Goal: Task Accomplishment & Management: Manage account settings

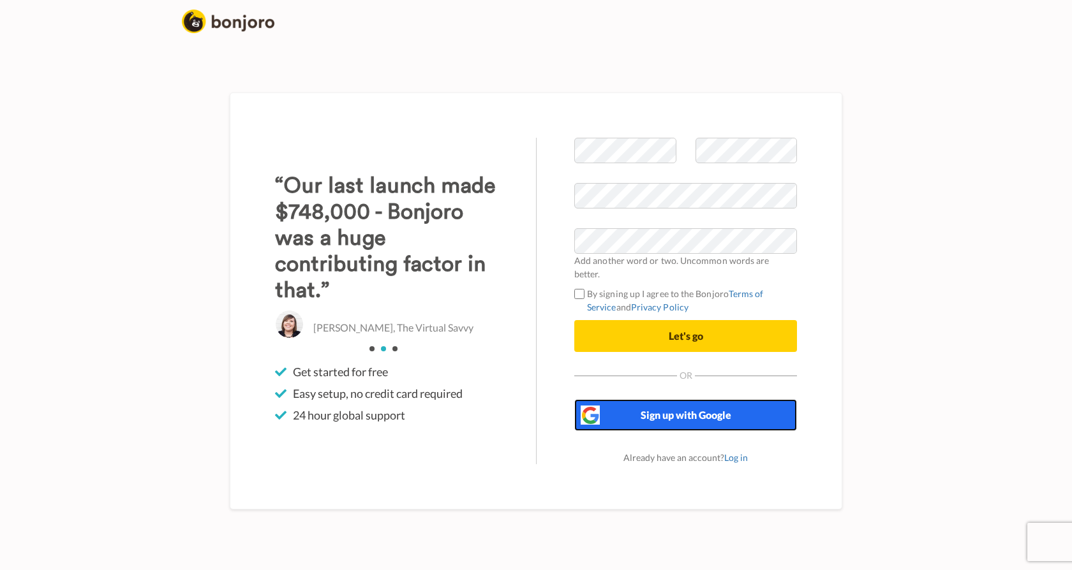
click at [691, 409] on span "Sign up with Google" at bounding box center [686, 415] width 91 height 12
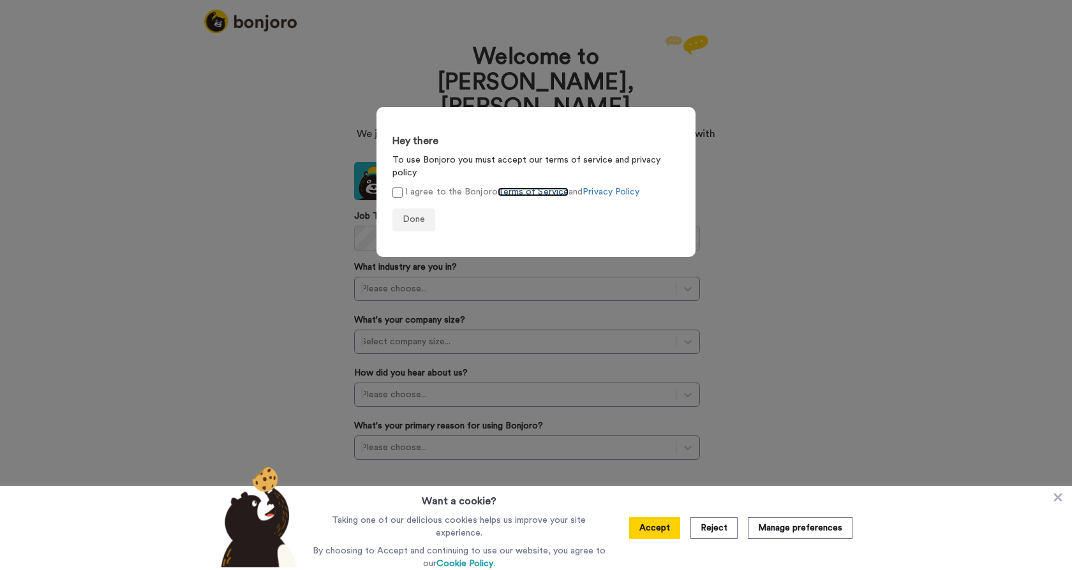
click at [525, 188] on link "Terms of Service" at bounding box center [533, 192] width 71 height 9
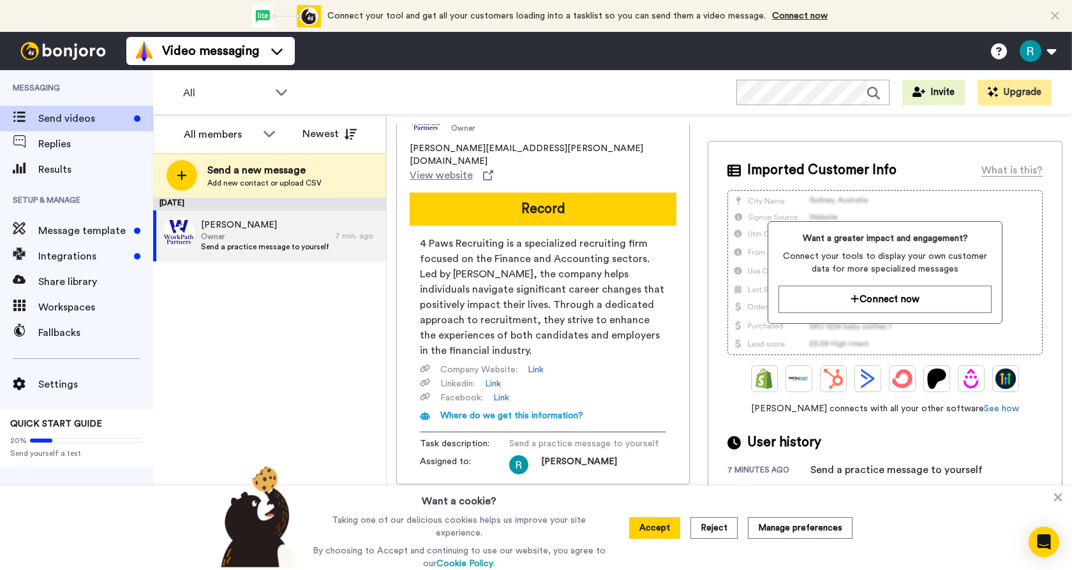
scroll to position [43, 0]
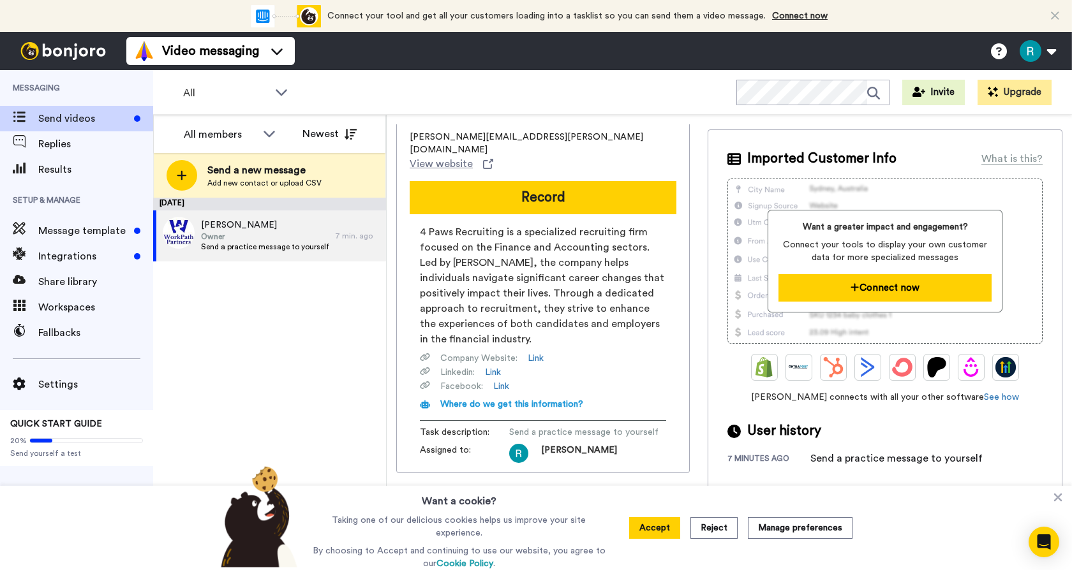
click at [878, 286] on button "Connect now" at bounding box center [884, 287] width 213 height 27
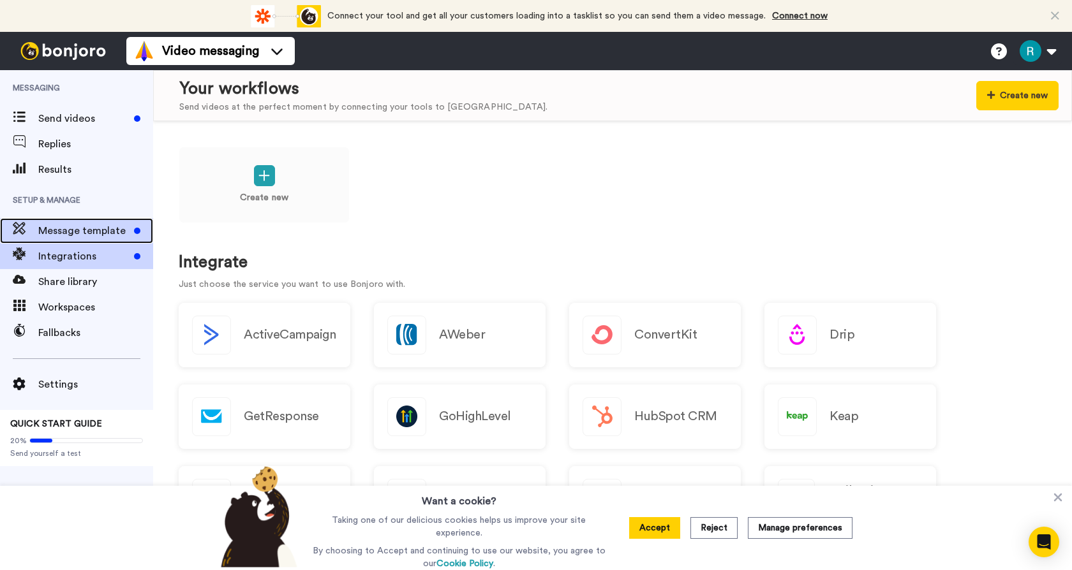
click at [63, 228] on span "Message template" at bounding box center [83, 230] width 91 height 15
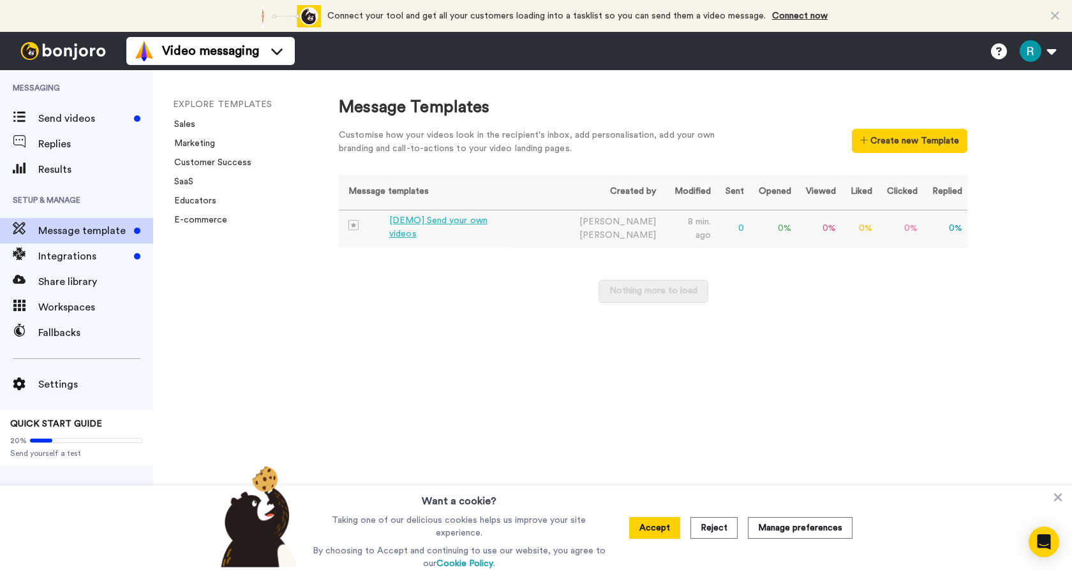
click at [464, 227] on div "[DEMO] Send your own videos" at bounding box center [448, 227] width 119 height 27
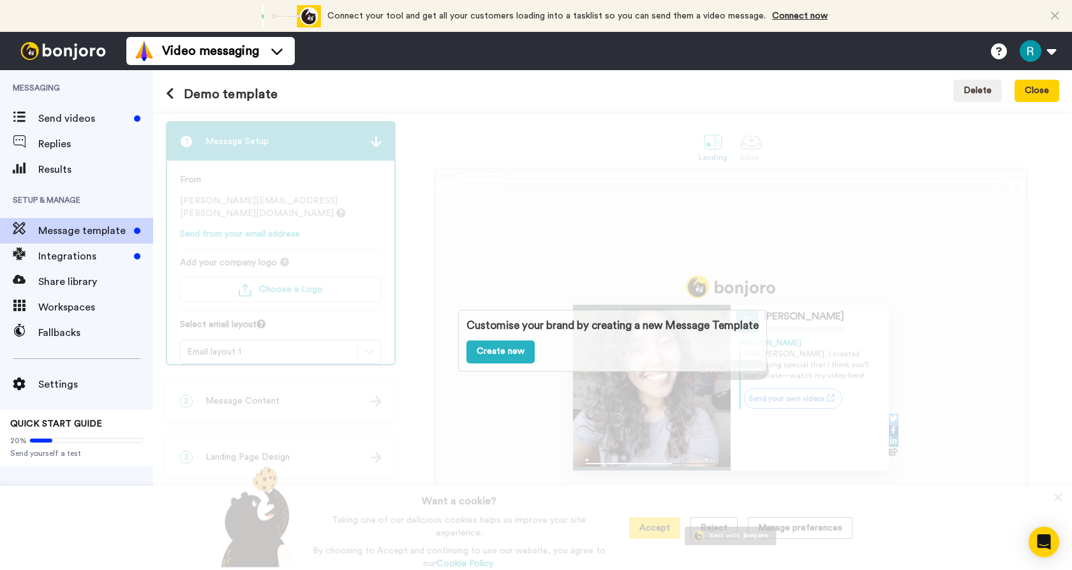
scroll to position [34, 0]
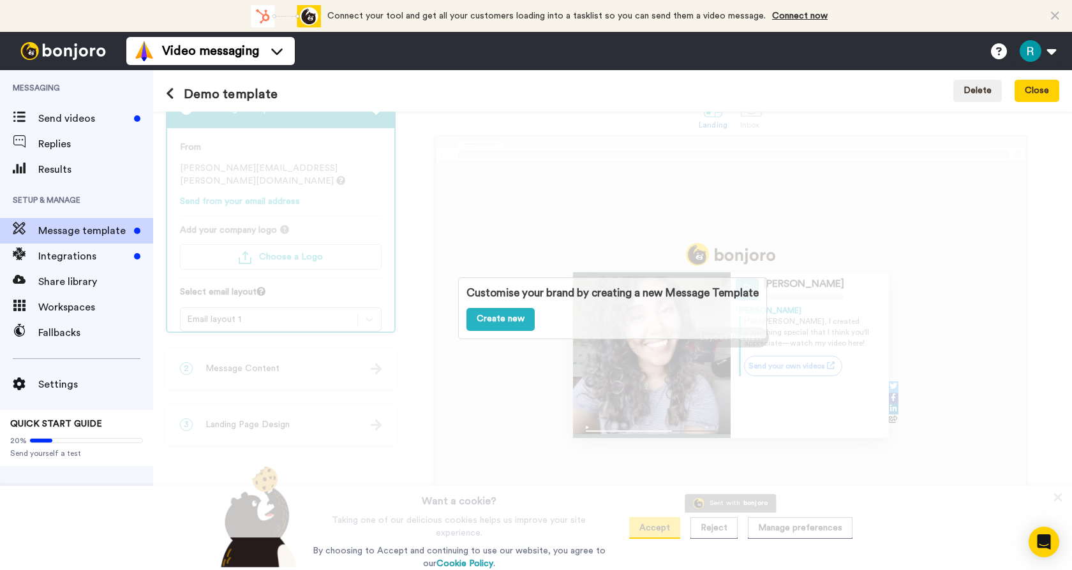
click at [265, 241] on div "Customise your brand by creating a new Message Template Create new" at bounding box center [612, 308] width 919 height 459
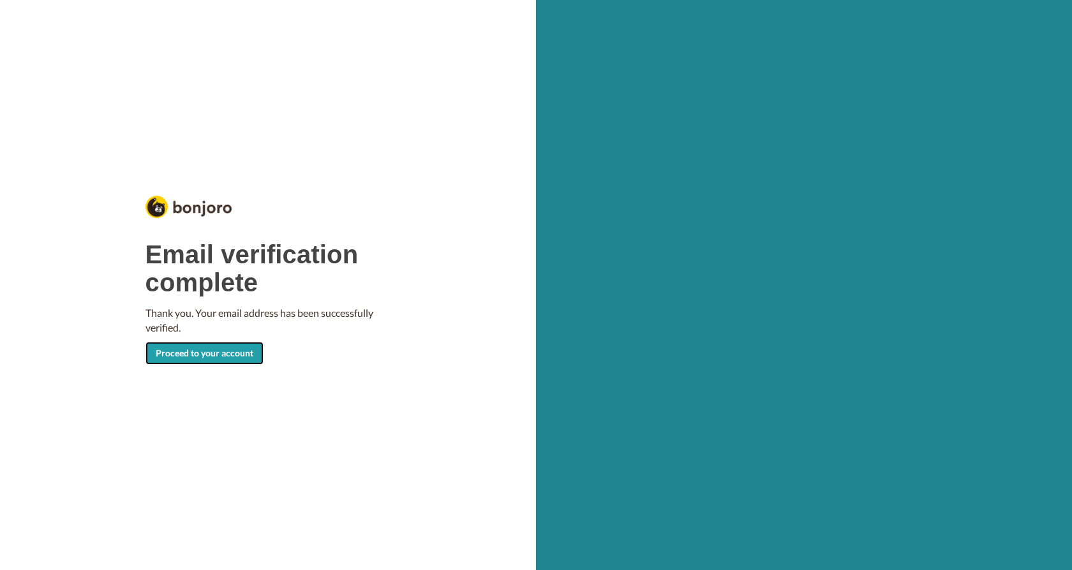
click at [214, 358] on link "Proceed to your account" at bounding box center [204, 353] width 118 height 23
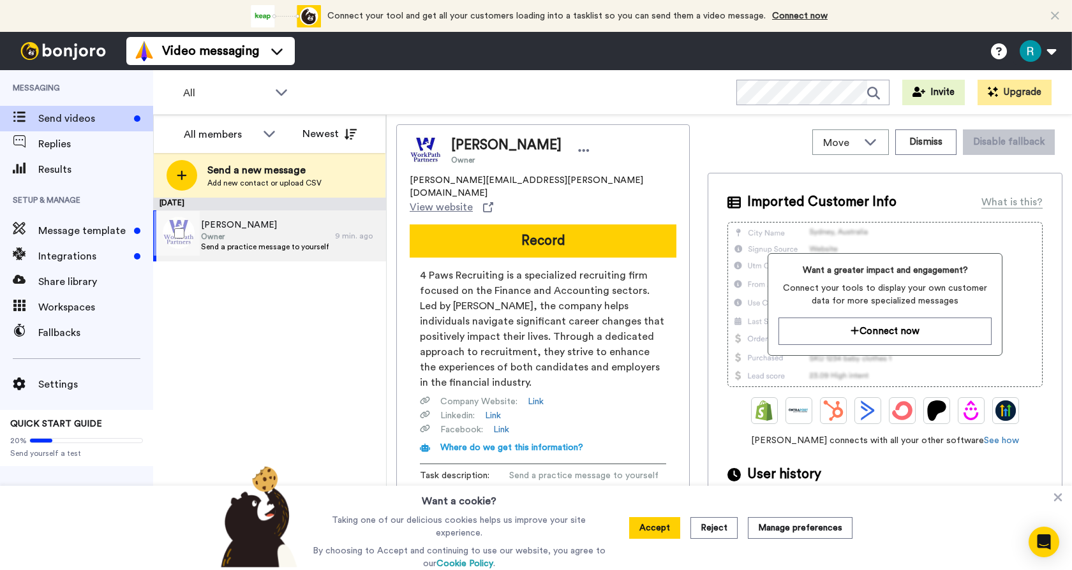
click at [221, 228] on span "[PERSON_NAME]" at bounding box center [265, 225] width 128 height 13
click at [284, 247] on span "Send a practice message to yourself" at bounding box center [265, 247] width 128 height 10
click at [188, 237] on div at bounding box center [177, 233] width 46 height 45
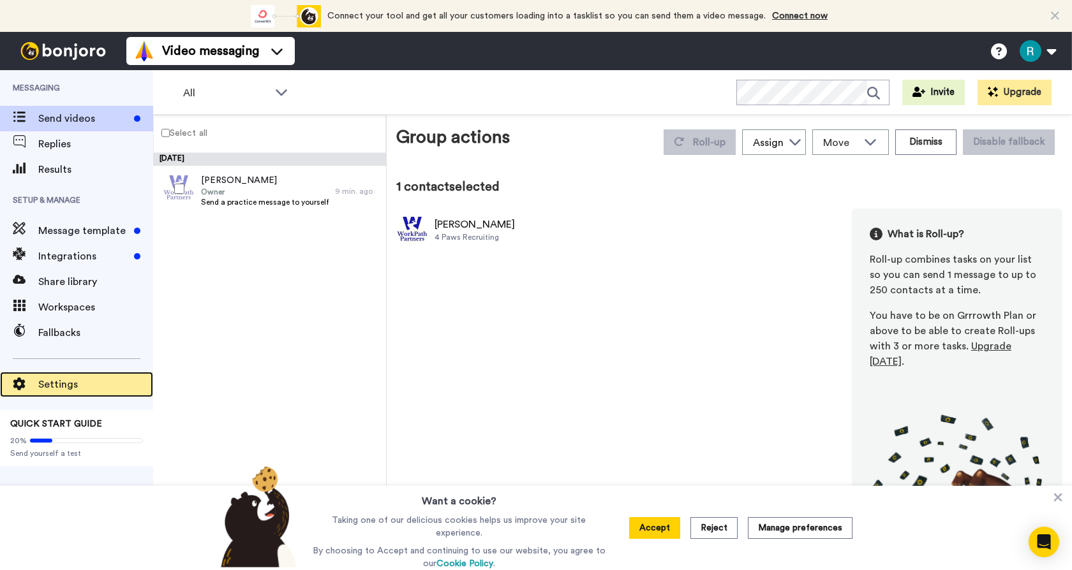
click at [64, 385] on span "Settings" at bounding box center [95, 384] width 115 height 15
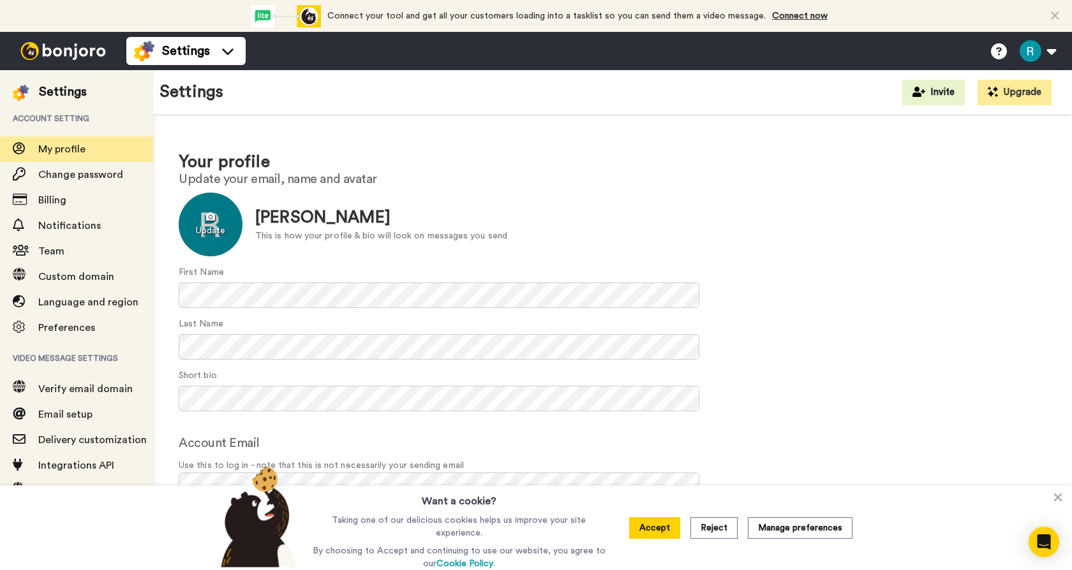
click at [209, 220] on div at bounding box center [211, 225] width 64 height 64
click at [715, 526] on button "Reject" at bounding box center [713, 528] width 47 height 22
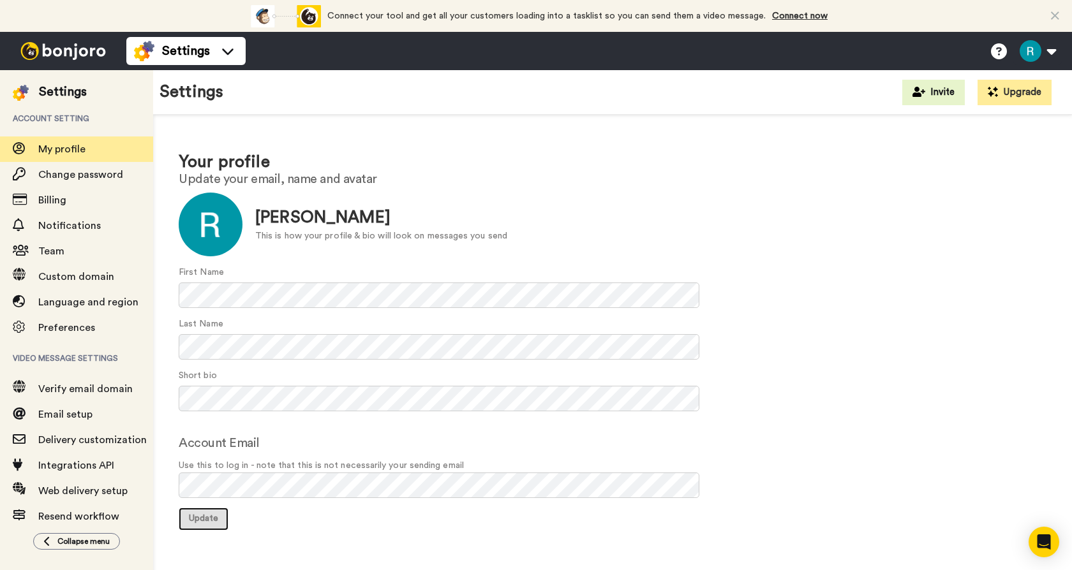
click at [205, 515] on span "Update" at bounding box center [203, 518] width 29 height 9
